Goal: Check status: Check status

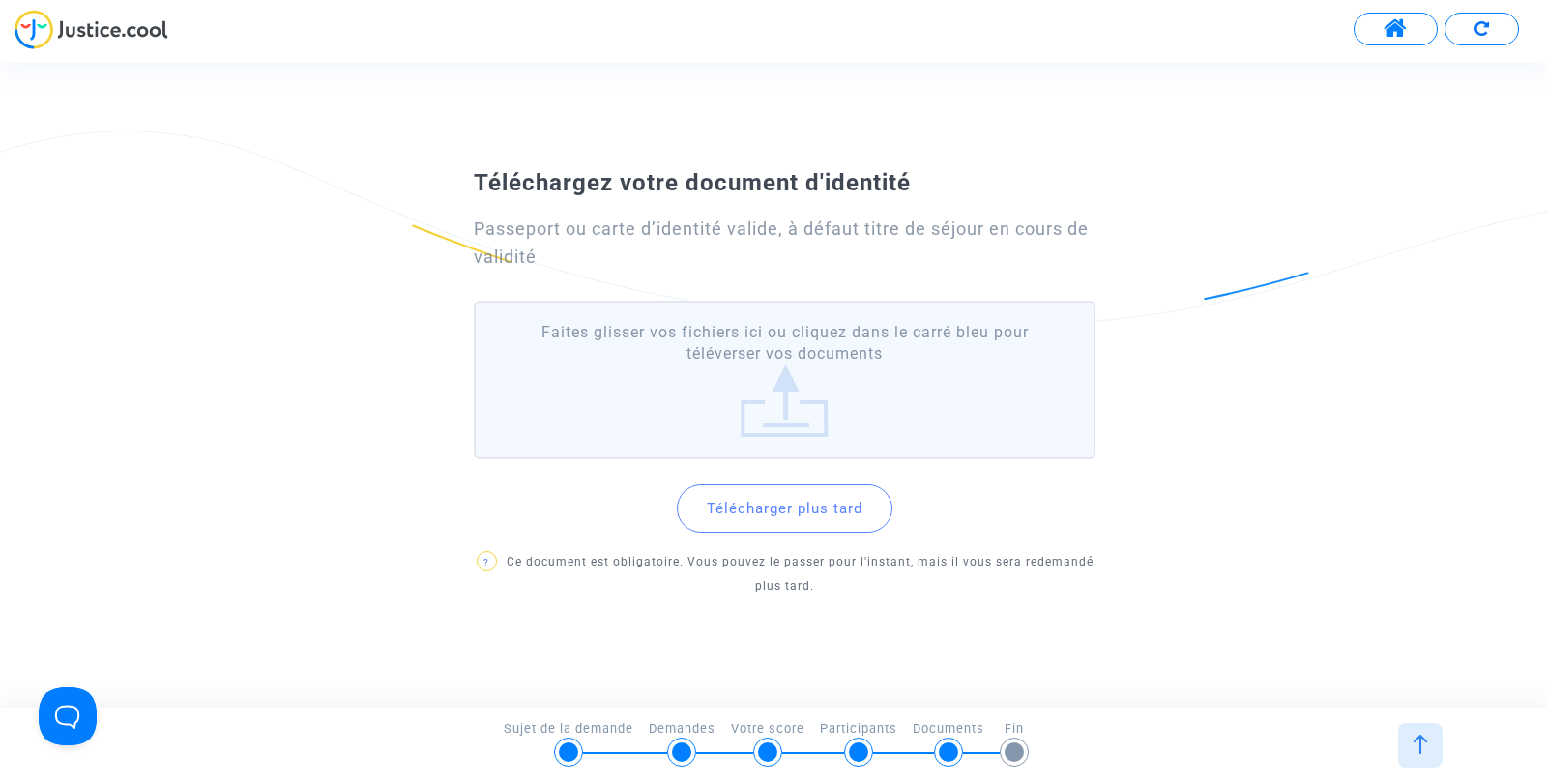
click at [1389, 25] on span at bounding box center [1395, 28] width 24 height 25
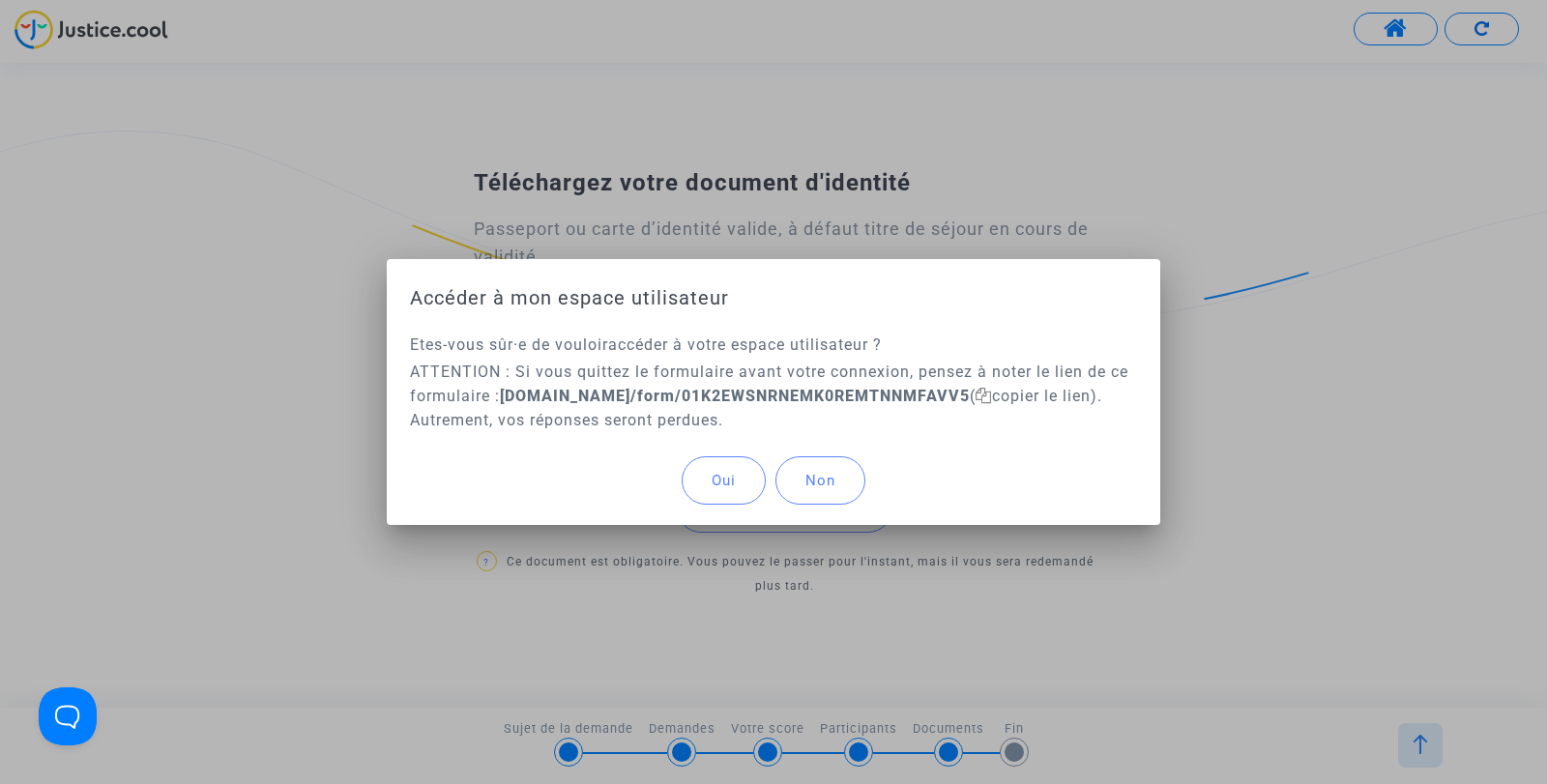
click at [724, 481] on span "Oui" at bounding box center [724, 480] width 24 height 17
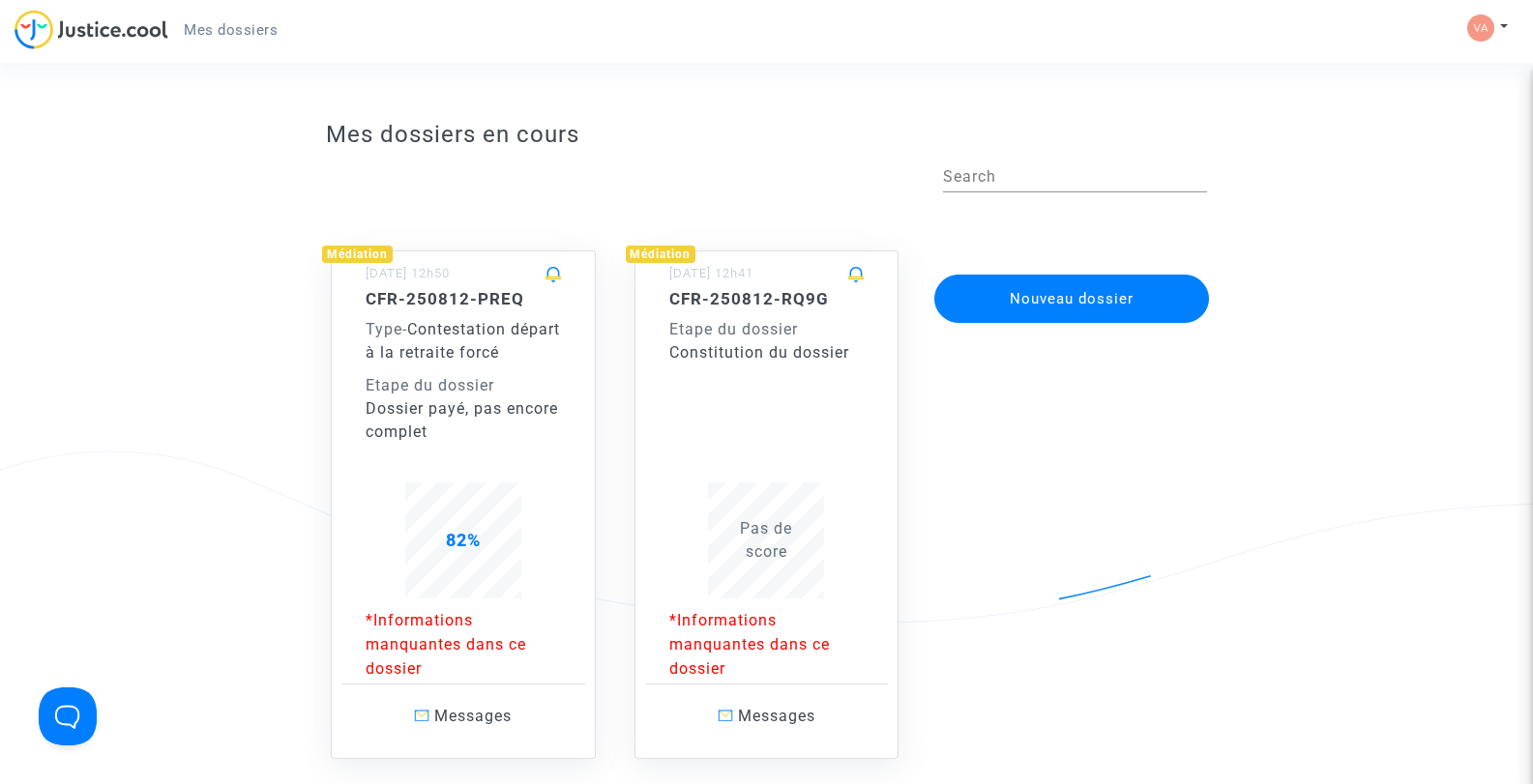
scroll to position [97, 0]
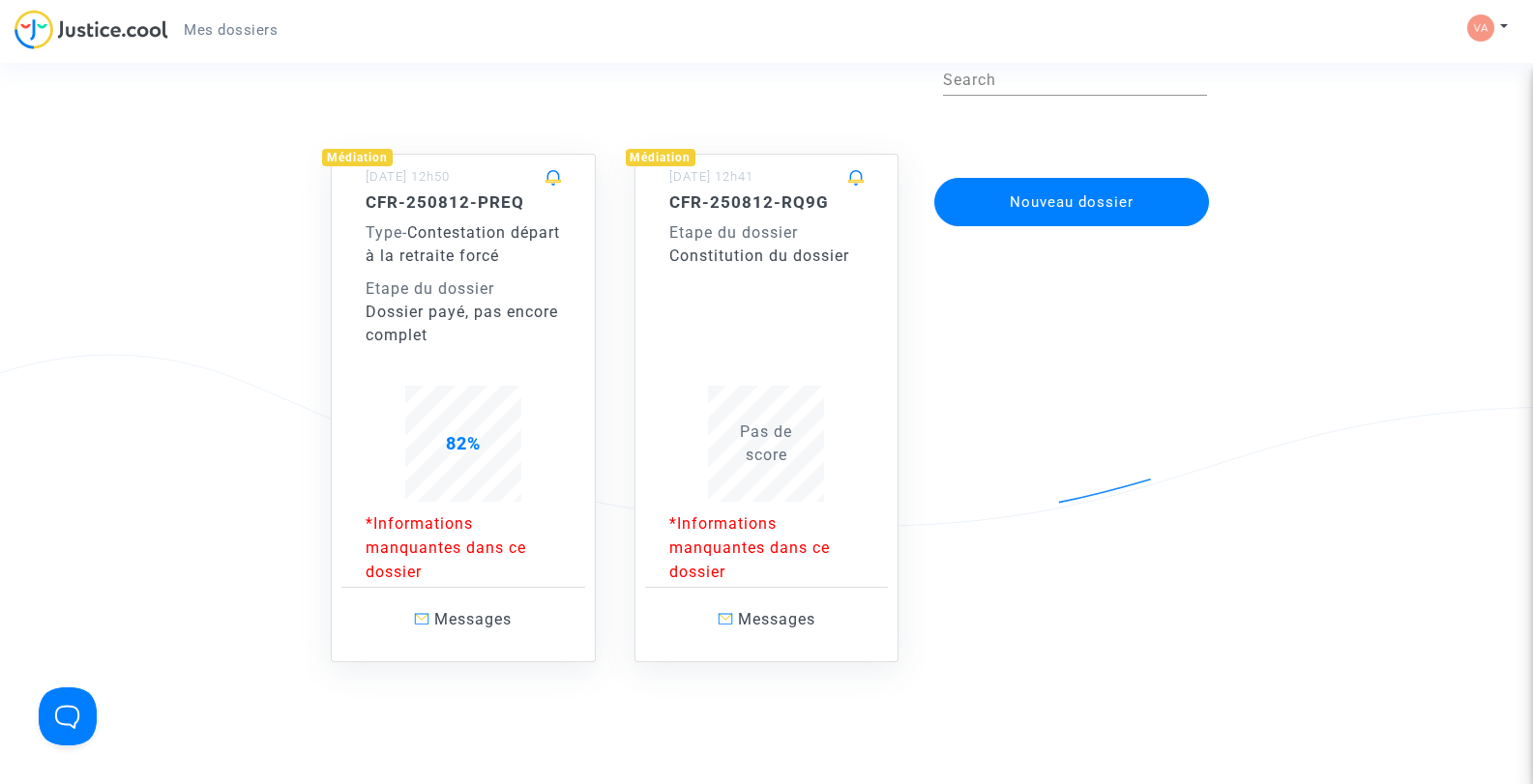
click at [468, 306] on div "Dossier payé, pas encore complet" at bounding box center [463, 323] width 196 height 47
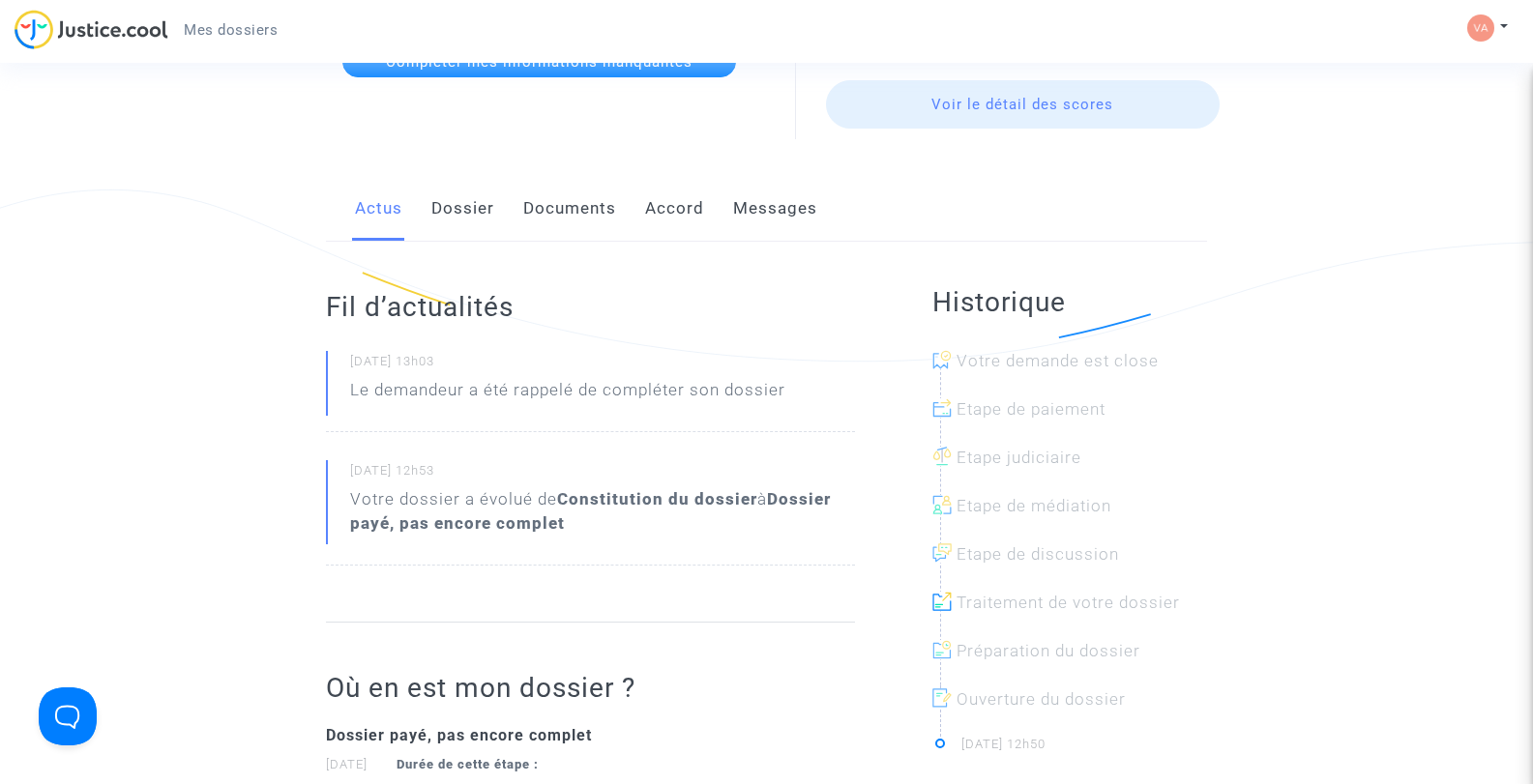
scroll to position [194, 0]
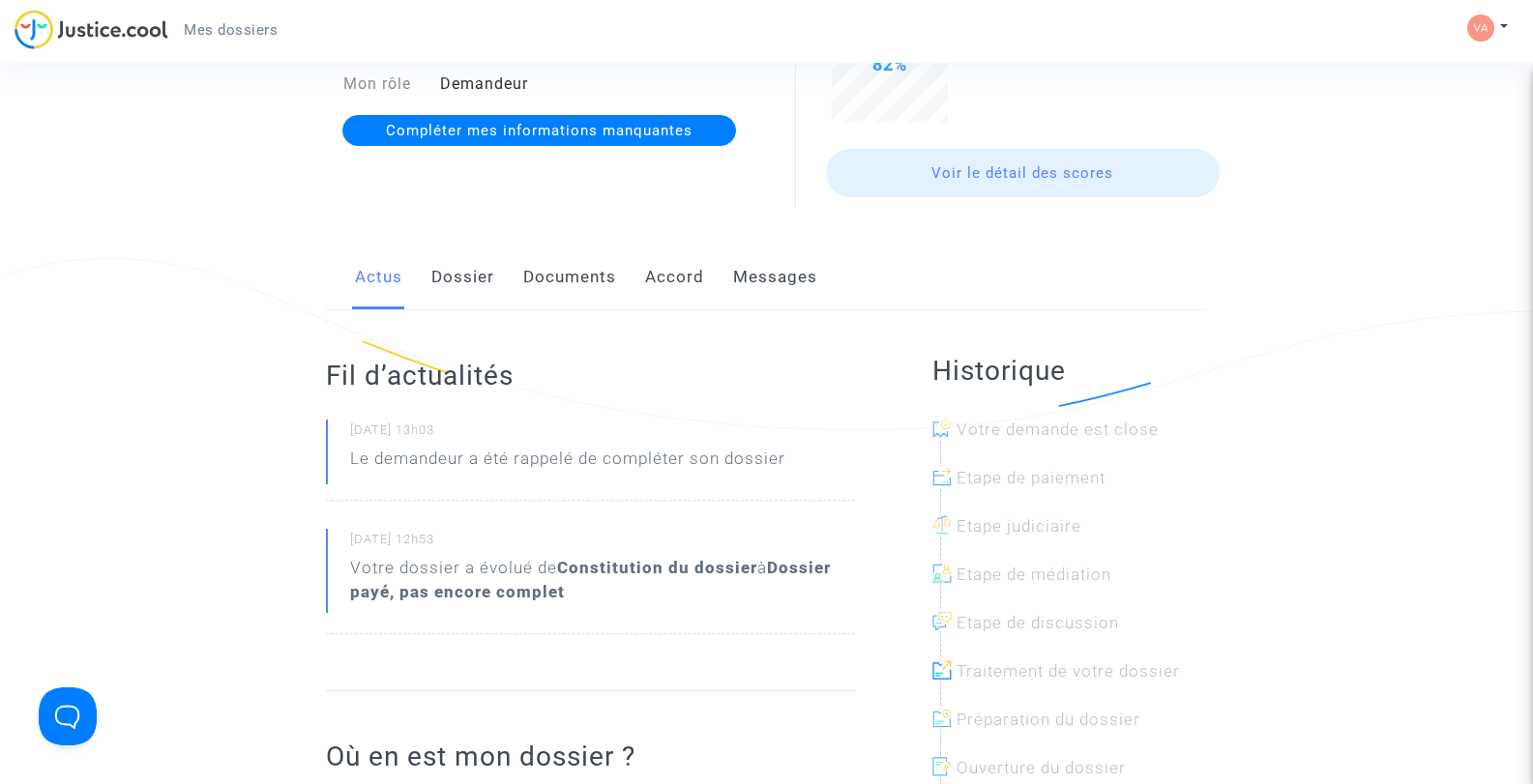
click at [561, 280] on link "Documents" at bounding box center [569, 277] width 93 height 64
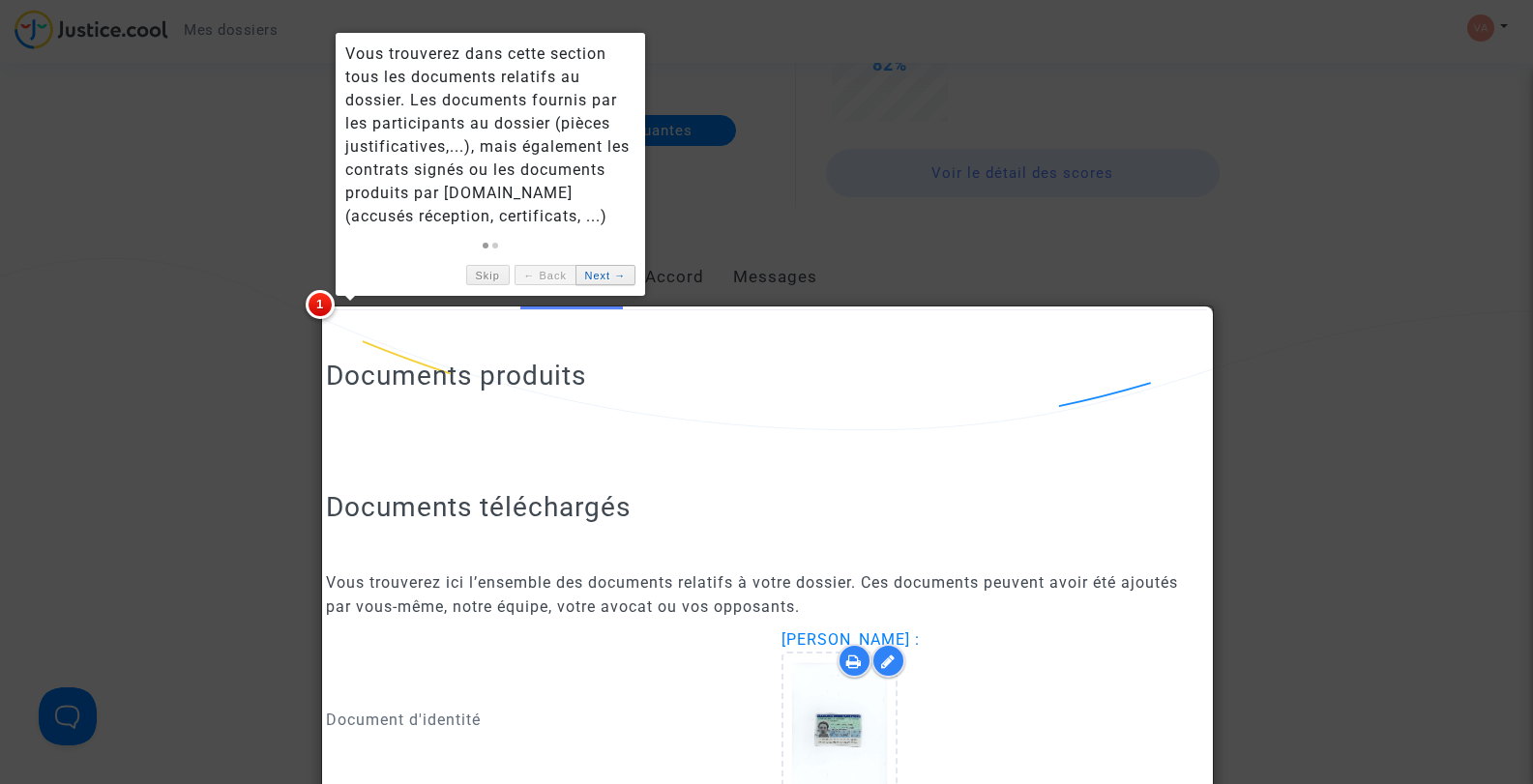
click at [593, 275] on link "Next →" at bounding box center [605, 274] width 60 height 20
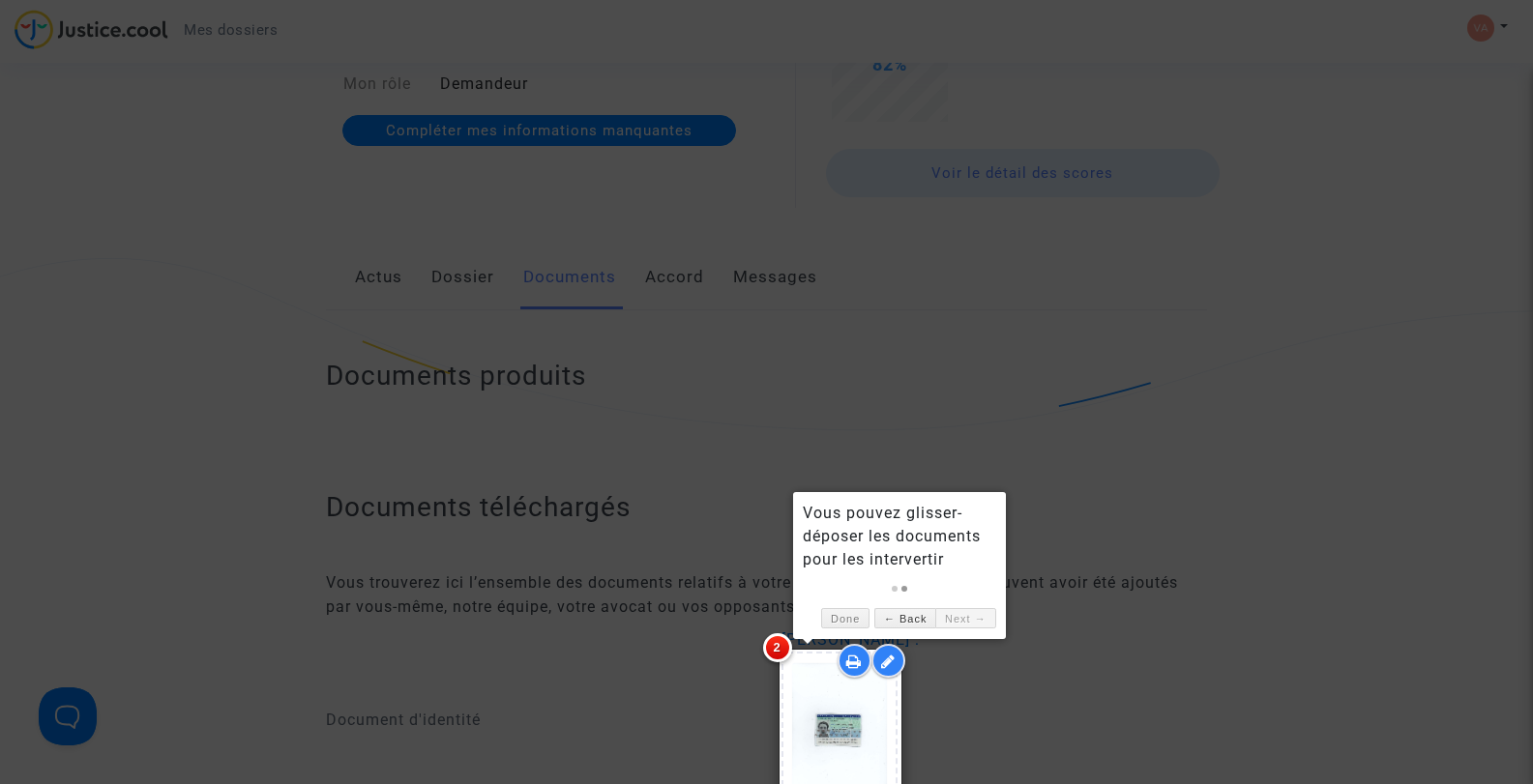
click at [777, 645] on span "2" at bounding box center [776, 647] width 29 height 29
click at [919, 621] on link "← Back" at bounding box center [904, 617] width 61 height 20
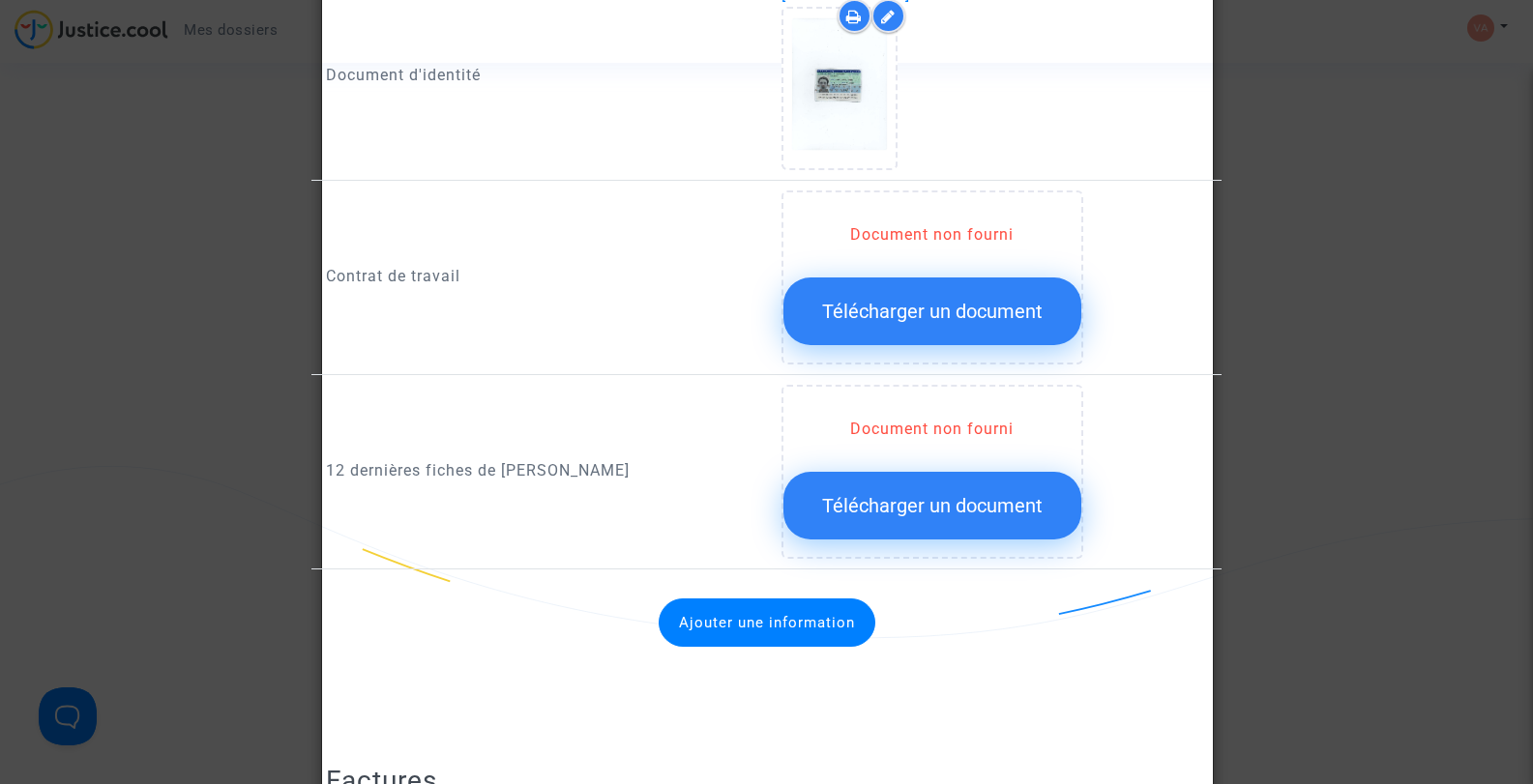
scroll to position [870, 0]
